Goal: Find specific page/section: Find specific page/section

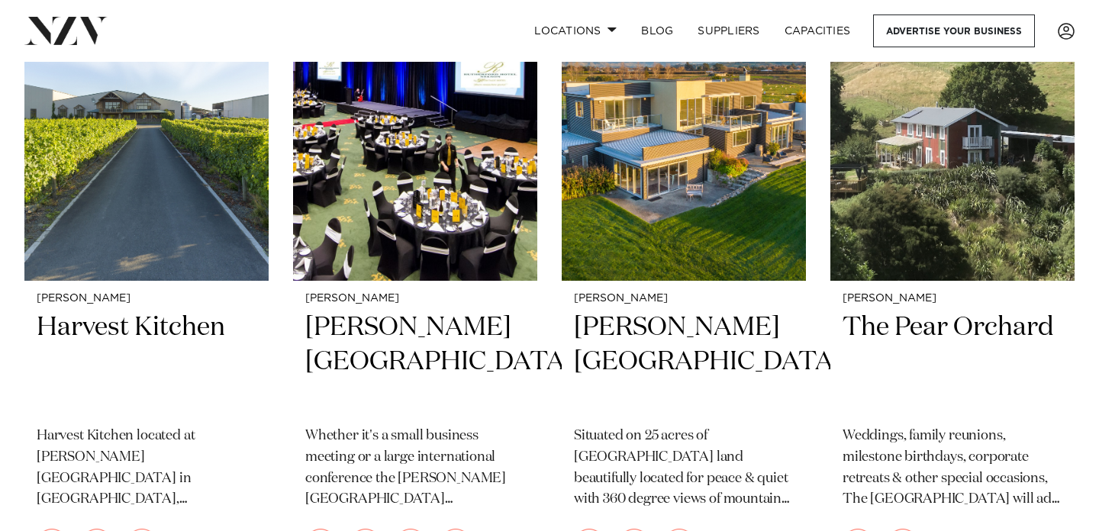
scroll to position [1357, 0]
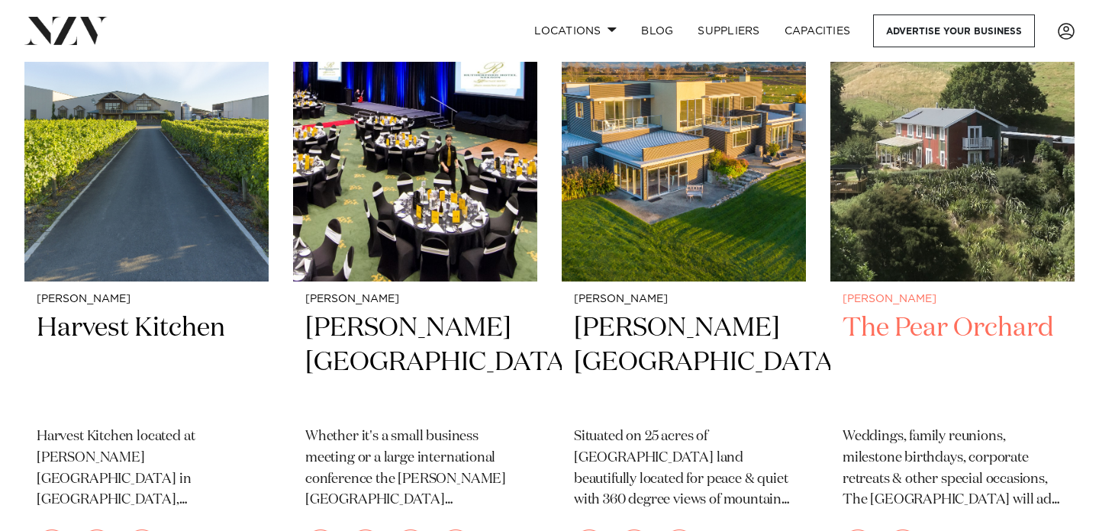
click at [985, 328] on h2 "The Pear Orchard" at bounding box center [953, 362] width 220 height 103
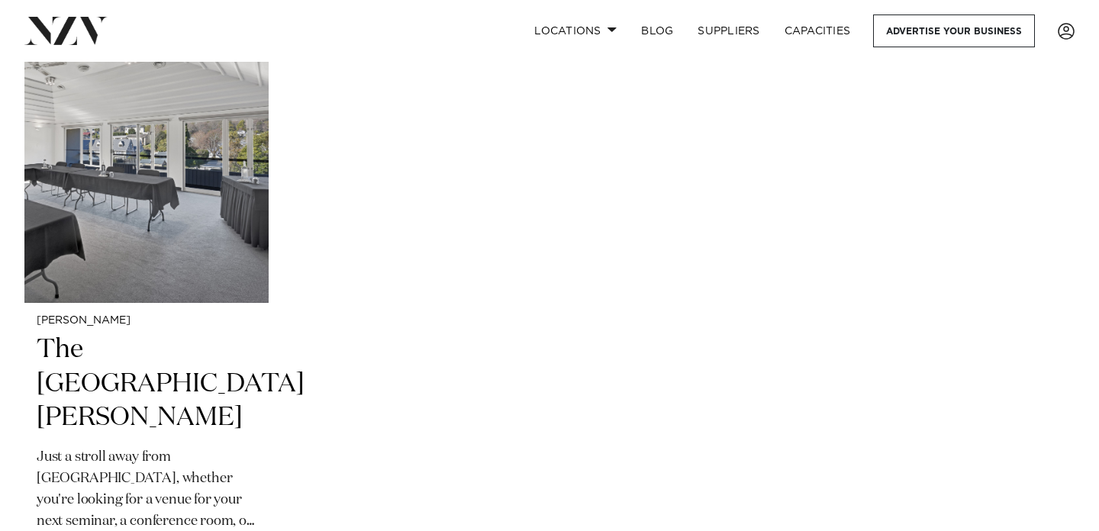
scroll to position [1993, 0]
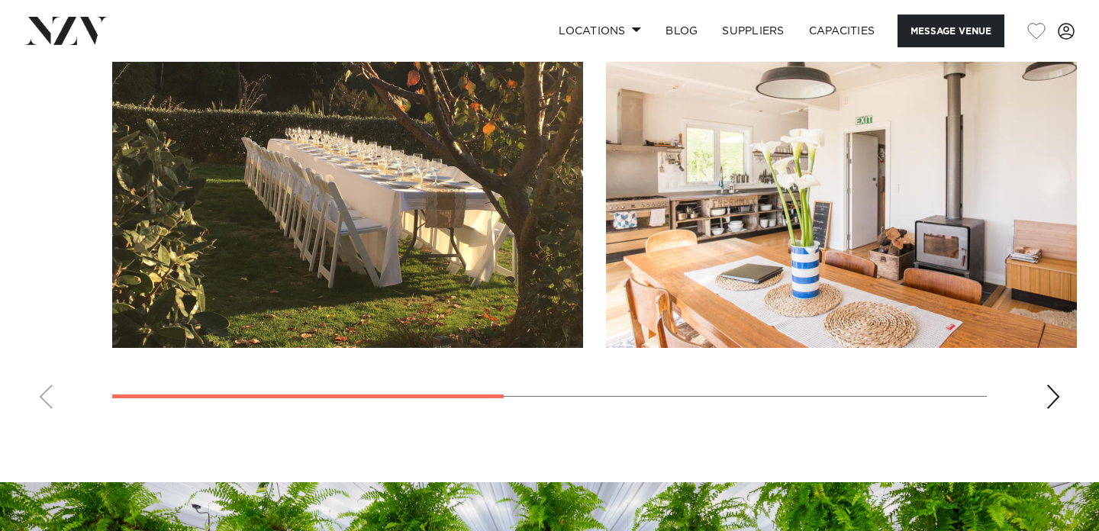
scroll to position [1207, 0]
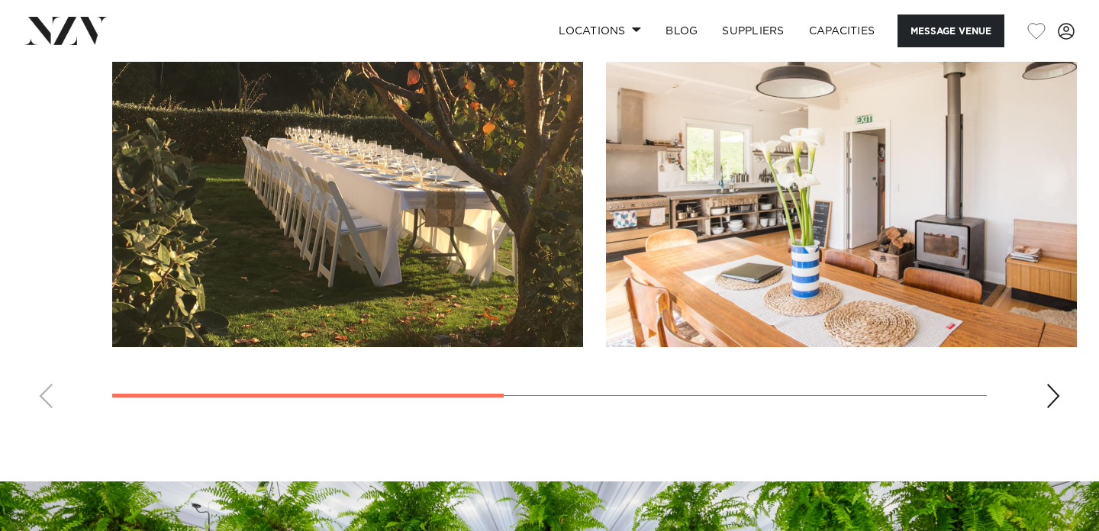
click at [1058, 420] on swiper-container at bounding box center [549, 211] width 1099 height 419
click at [1055, 408] on div "Next slide" at bounding box center [1052, 396] width 15 height 24
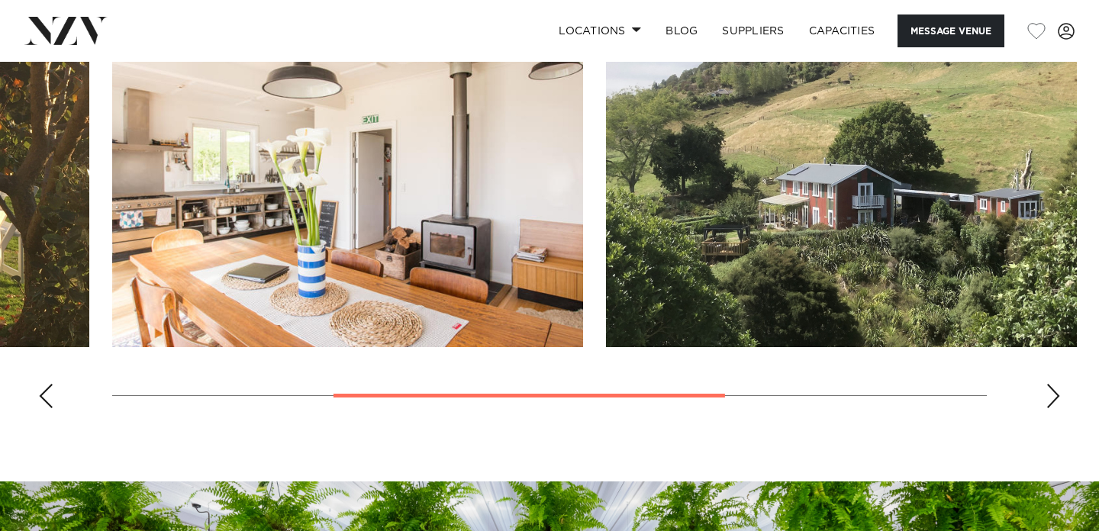
click at [1055, 408] on div "Next slide" at bounding box center [1052, 396] width 15 height 24
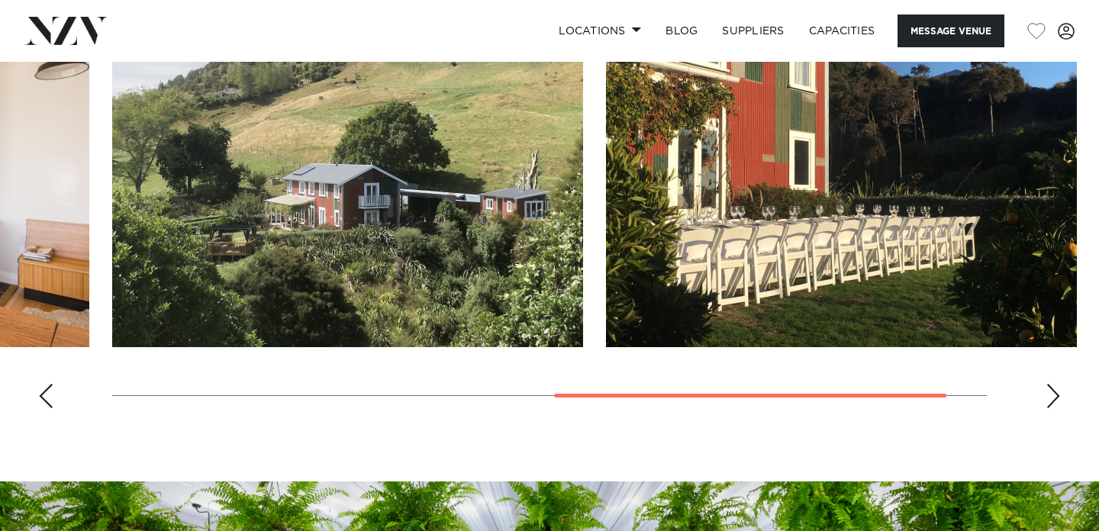
click at [1055, 408] on div "Next slide" at bounding box center [1052, 396] width 15 height 24
